Goal: Information Seeking & Learning: Find specific fact

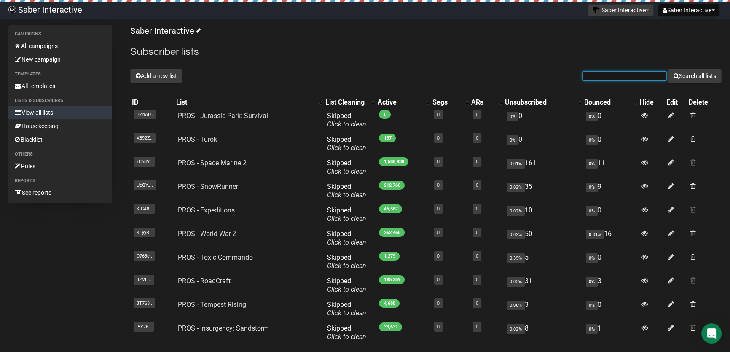
click at [639, 77] on input "text" at bounding box center [624, 75] width 84 height 9
paste input "[EMAIL_ADDRESS][DOMAIN_NAME]"
type input "[EMAIL_ADDRESS][DOMAIN_NAME]"
click at [682, 77] on button "Search all lists" at bounding box center [694, 76] width 53 height 14
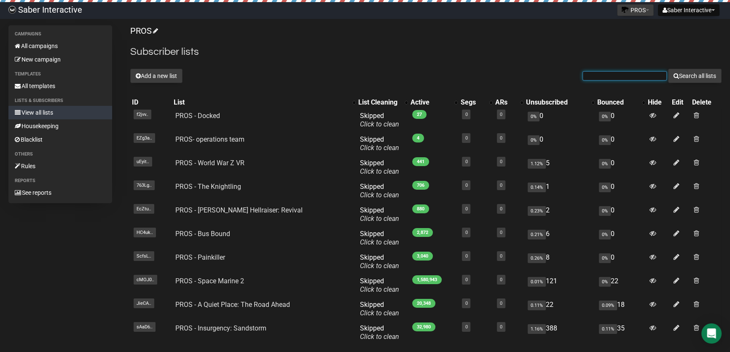
click at [632, 79] on input "text" at bounding box center [624, 75] width 84 height 9
paste input "[EMAIL_ADDRESS][DOMAIN_NAME]"
type input "[EMAIL_ADDRESS][DOMAIN_NAME]"
click at [693, 79] on button "Search all lists" at bounding box center [694, 76] width 53 height 14
